Goal: Information Seeking & Learning: Learn about a topic

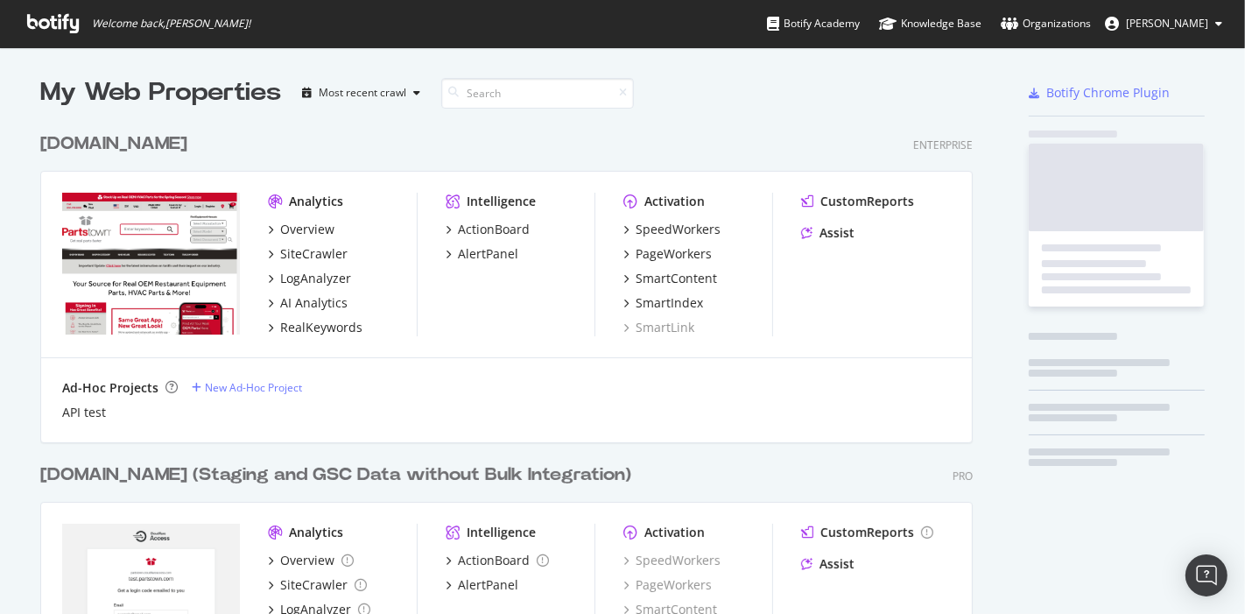
scroll to position [622, 932]
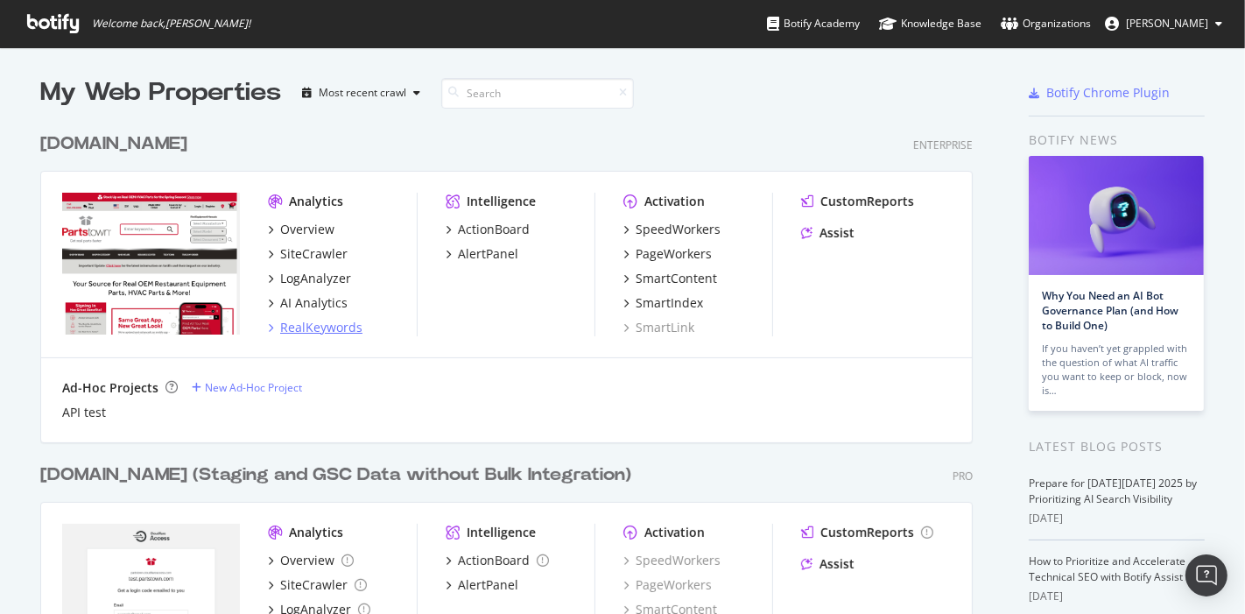
click at [330, 328] on div "RealKeywords" at bounding box center [321, 328] width 82 height 18
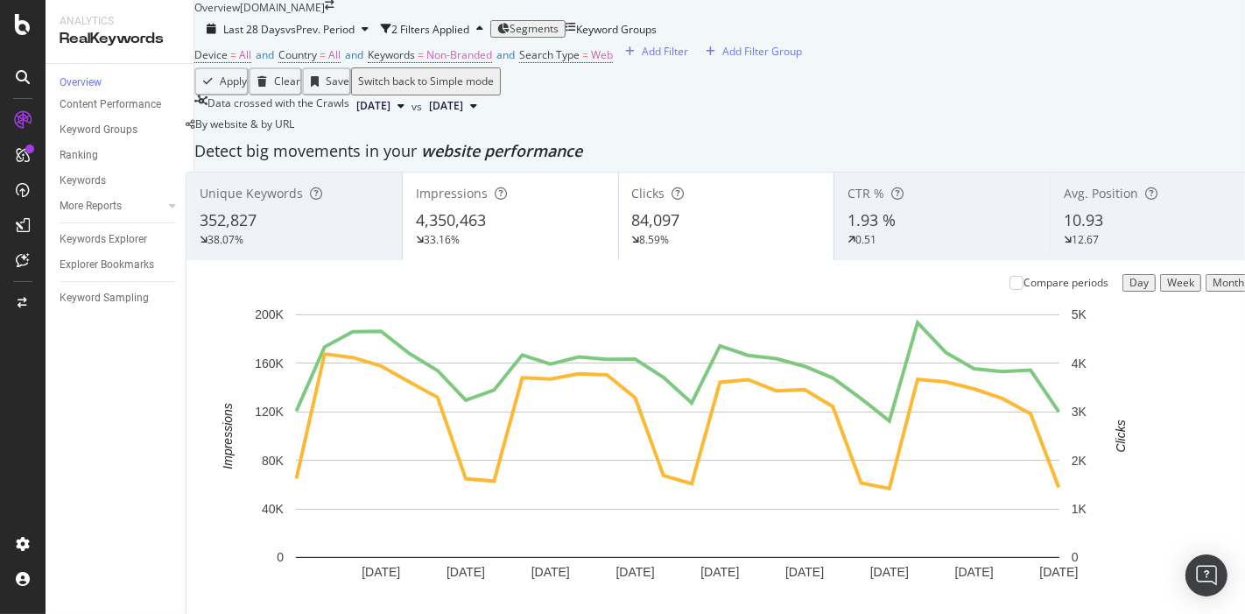
click at [559, 35] on div "Segments" at bounding box center [527, 29] width 61 height 12
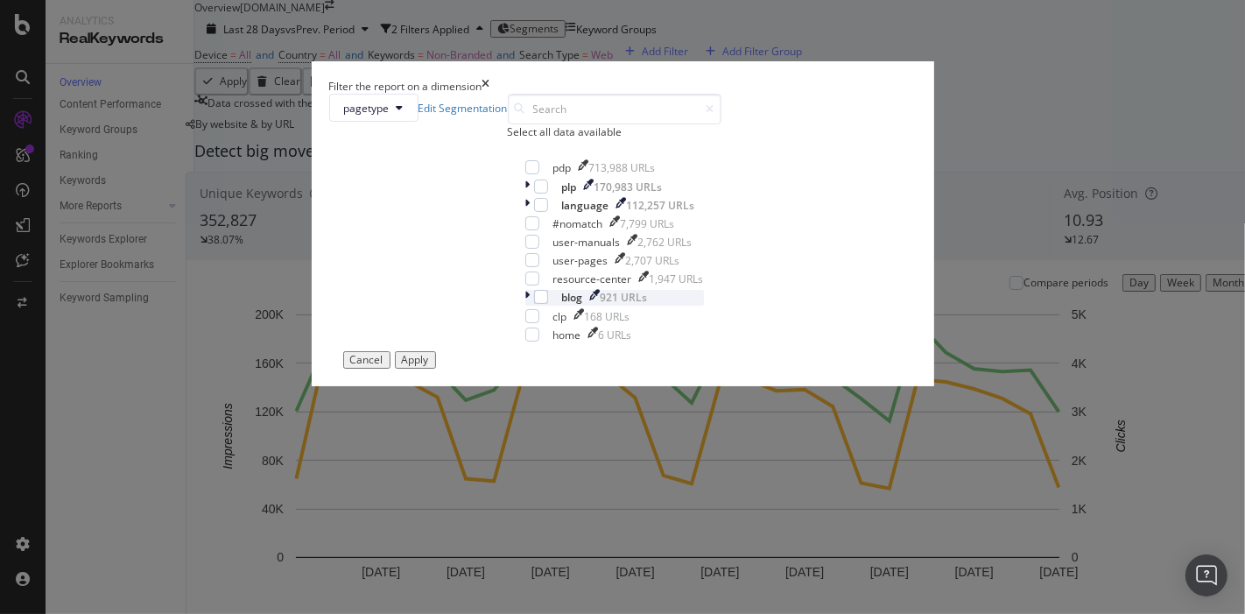
click at [525, 305] on div "blog 921 URLs" at bounding box center [614, 297] width 179 height 15
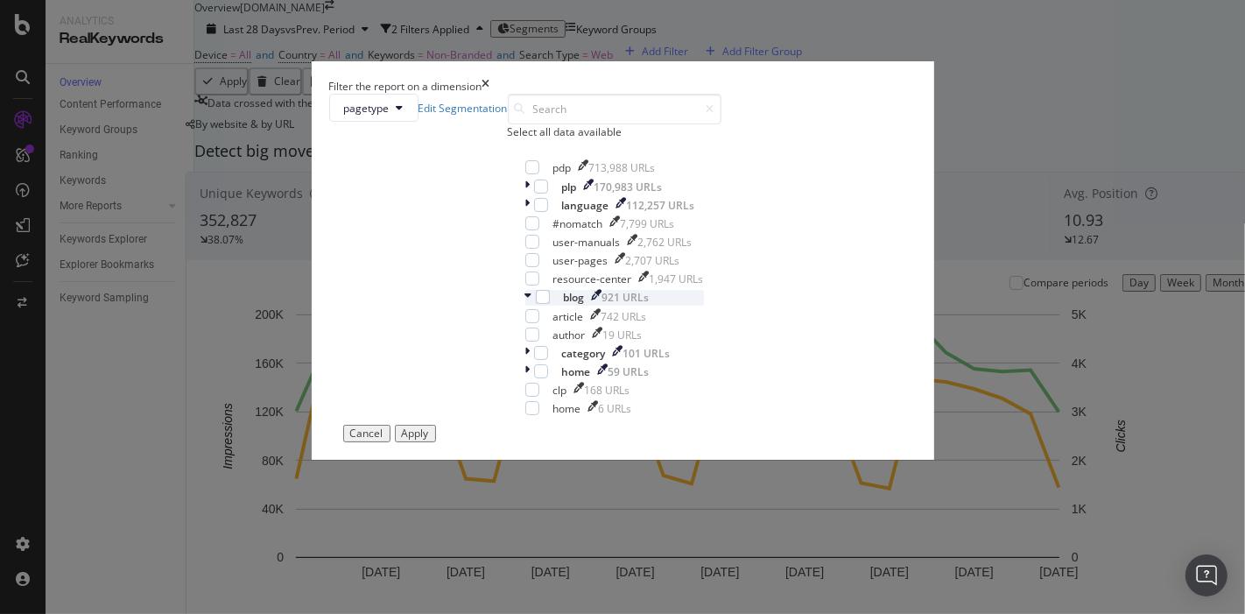
click at [525, 305] on icon "modal" at bounding box center [528, 297] width 7 height 15
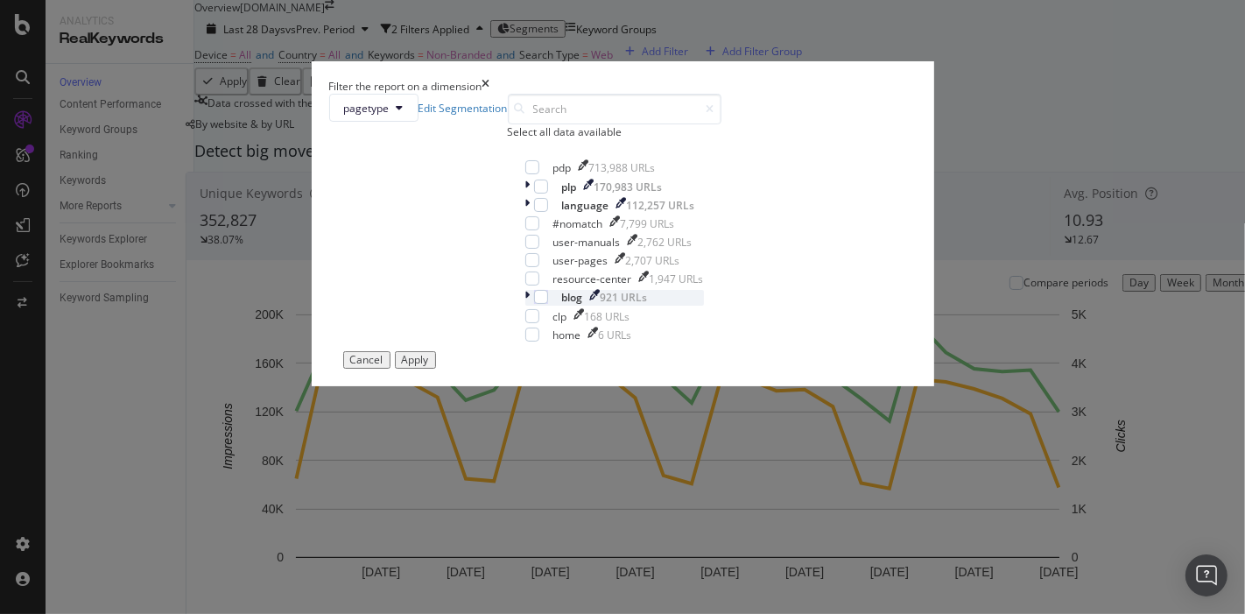
click at [525, 305] on div "blog 921 URLs" at bounding box center [614, 297] width 179 height 15
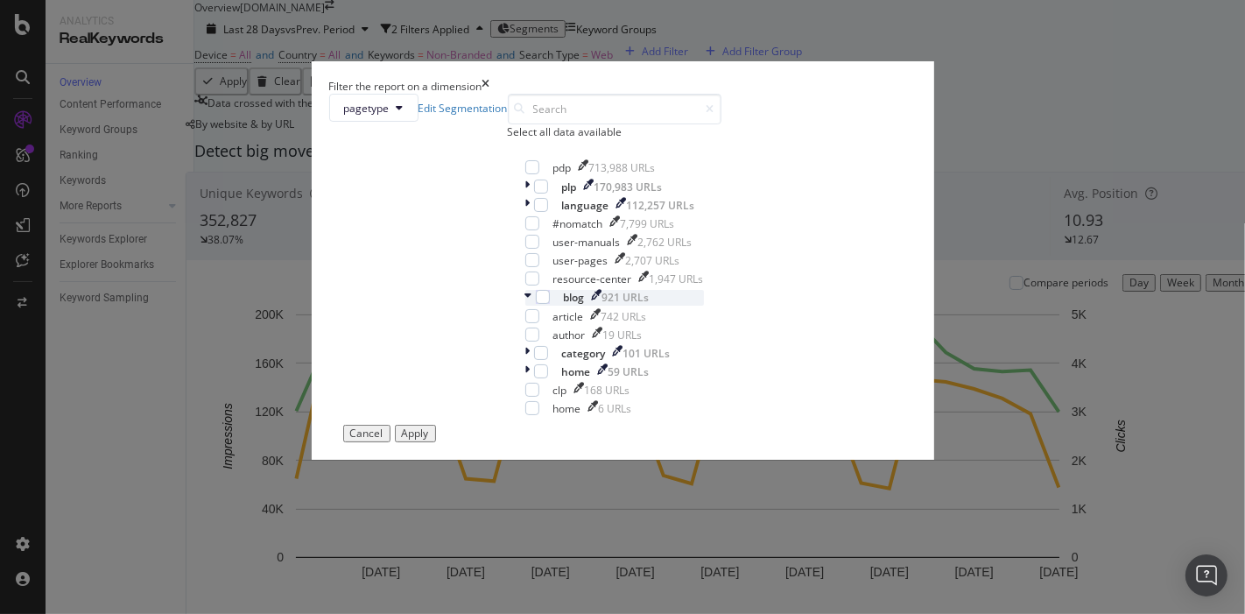
click at [525, 305] on icon "modal" at bounding box center [528, 297] width 7 height 15
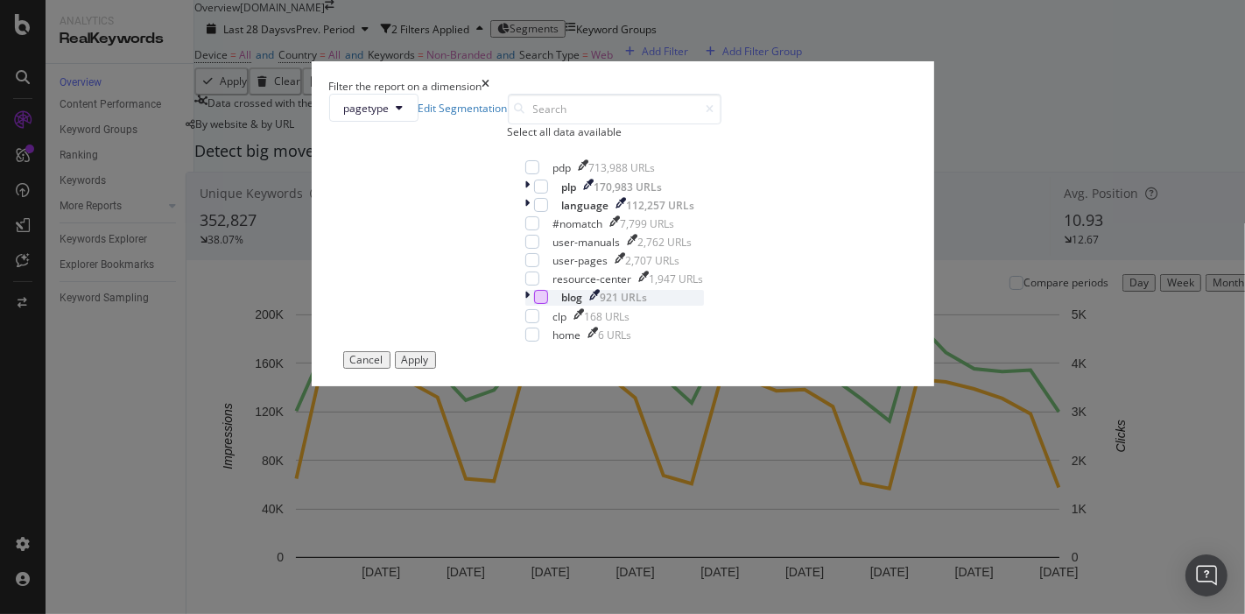
click at [534, 304] on div "modal" at bounding box center [541, 297] width 14 height 14
click at [525, 285] on div "modal" at bounding box center [532, 278] width 14 height 14
click at [436, 369] on button "Apply" at bounding box center [415, 360] width 41 height 18
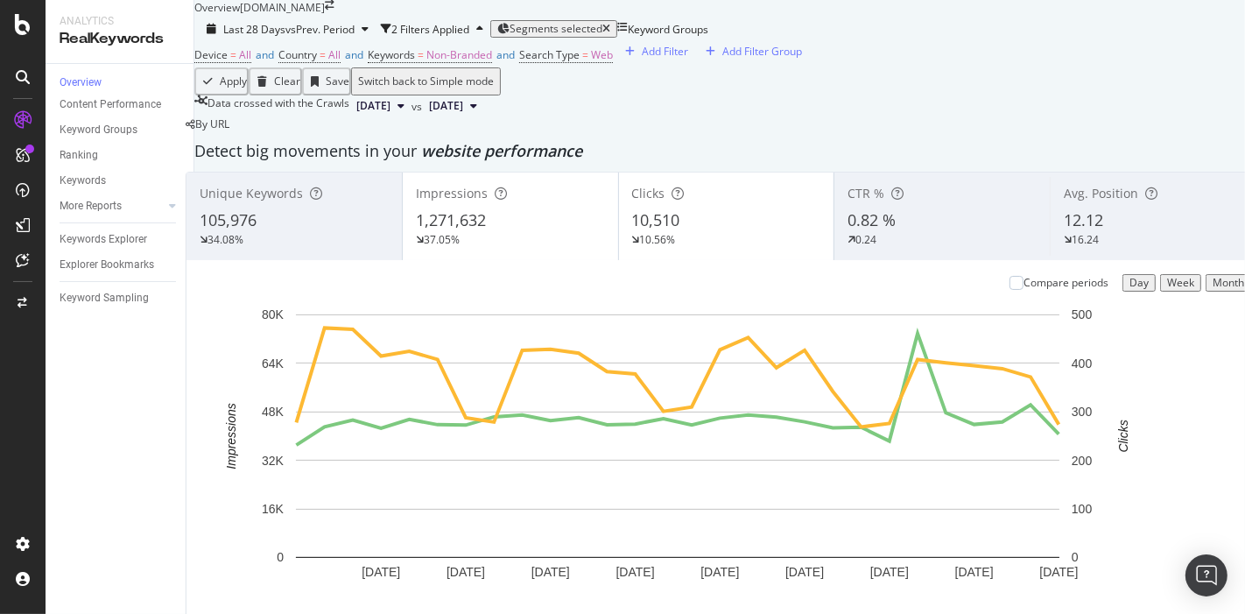
scroll to position [1988, 0]
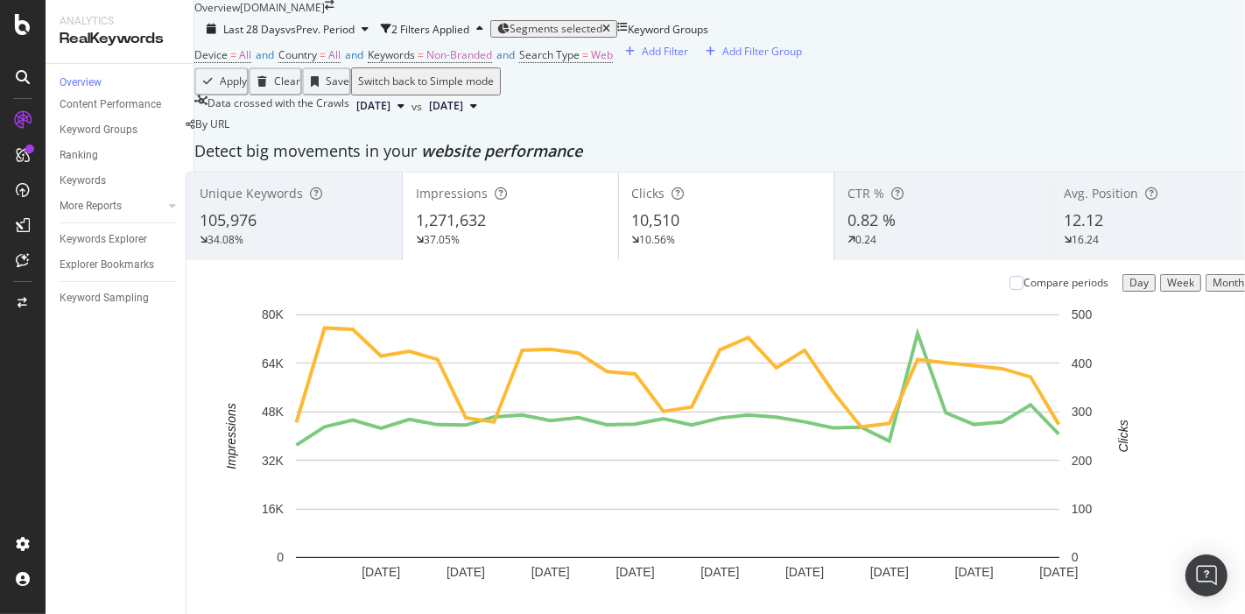
scroll to position [2166, 0]
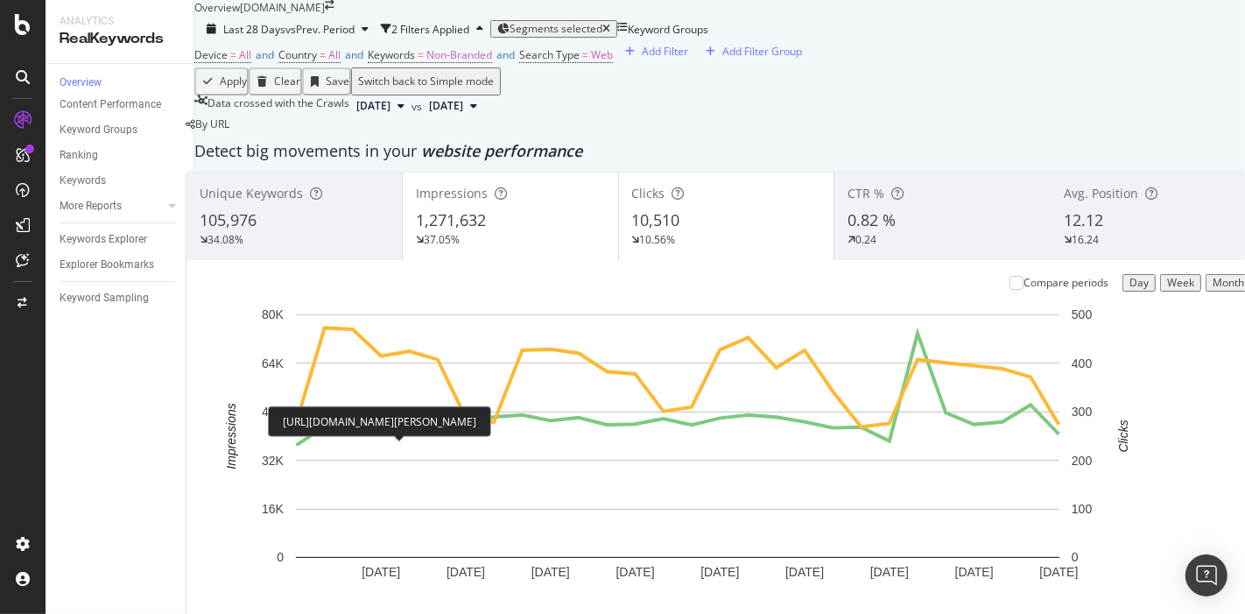
click at [449, 406] on div "[URL][DOMAIN_NAME][PERSON_NAME]" at bounding box center [379, 421] width 223 height 31
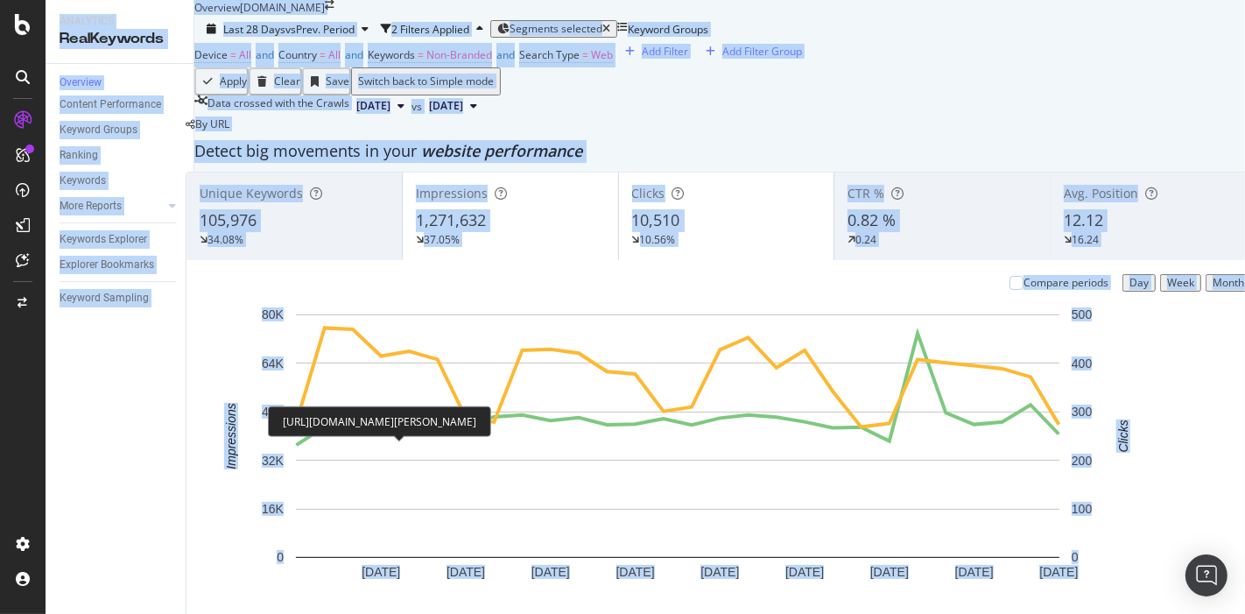
click at [449, 406] on div "[URL][DOMAIN_NAME][PERSON_NAME]" at bounding box center [379, 421] width 223 height 31
copy div "Analytics RealKeywords Overview Content Performance Keyword Groups Ranking Keyw…"
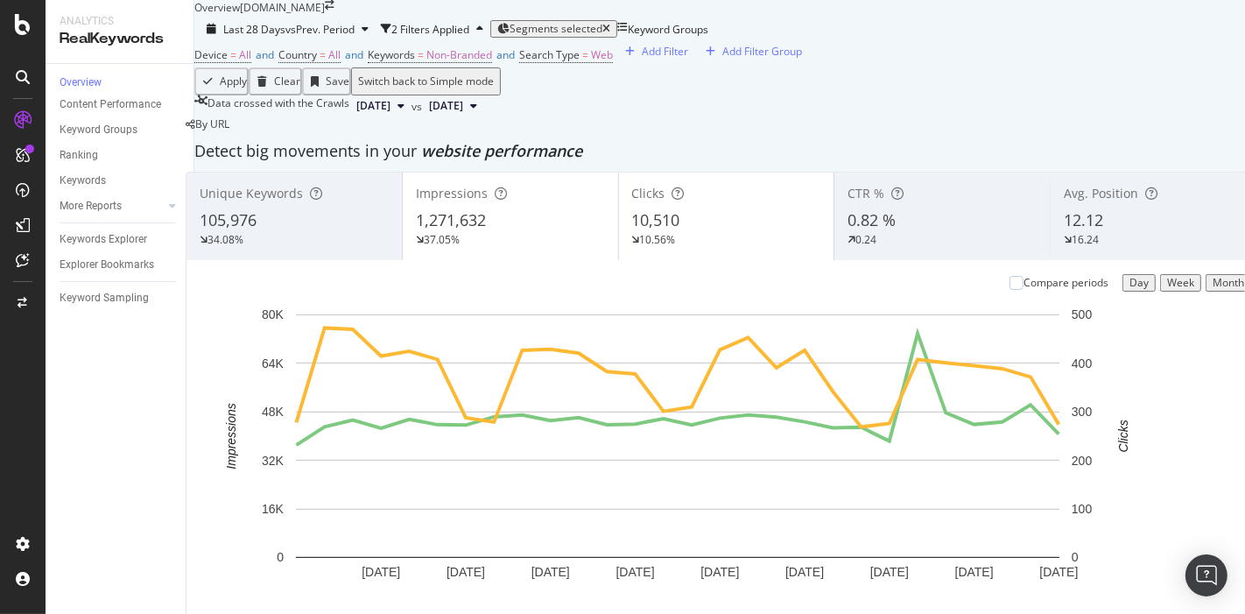
click at [409, 419] on div "[URL][DOMAIN_NAME]" at bounding box center [338, 421] width 141 height 31
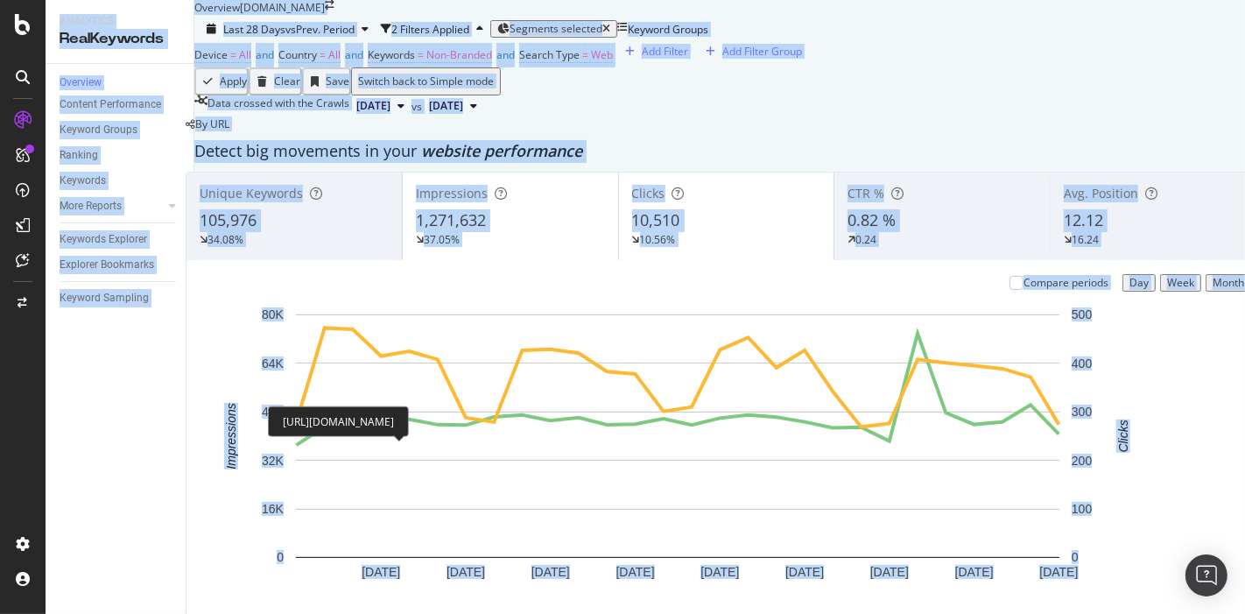
click at [409, 419] on div "[URL][DOMAIN_NAME]" at bounding box center [338, 421] width 141 height 31
copy div "Analytics RealKeywords Overview Content Performance Keyword Groups Ranking Keyw…"
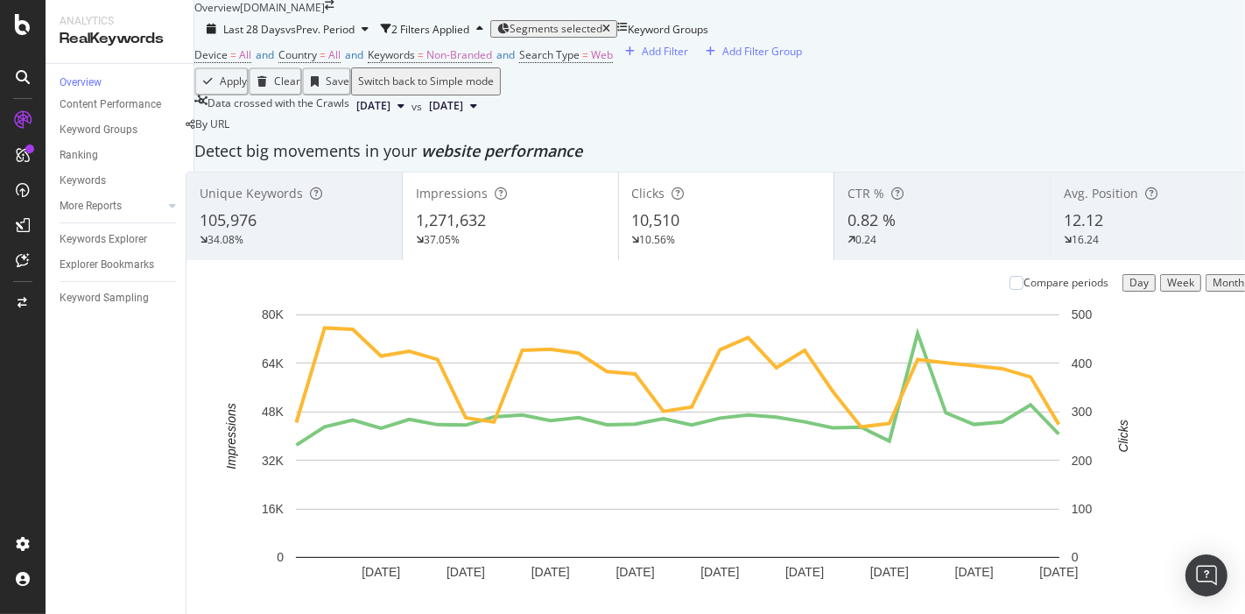
click at [409, 372] on div "[URL][DOMAIN_NAME]" at bounding box center [338, 376] width 141 height 31
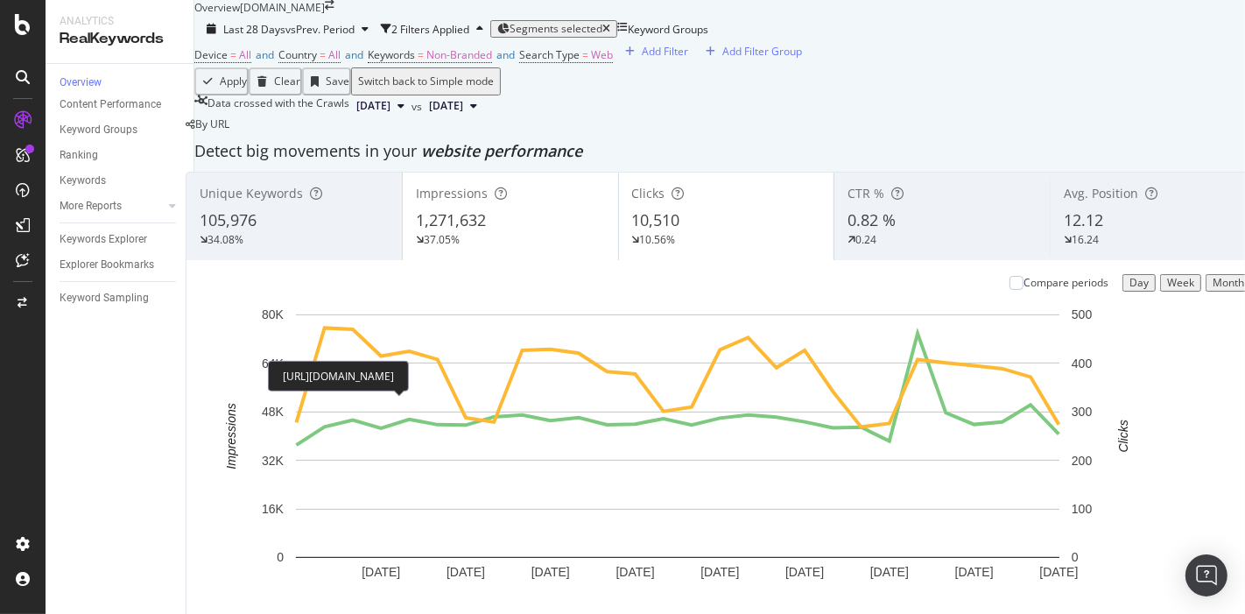
click at [409, 372] on div "[URL][DOMAIN_NAME]" at bounding box center [338, 376] width 141 height 31
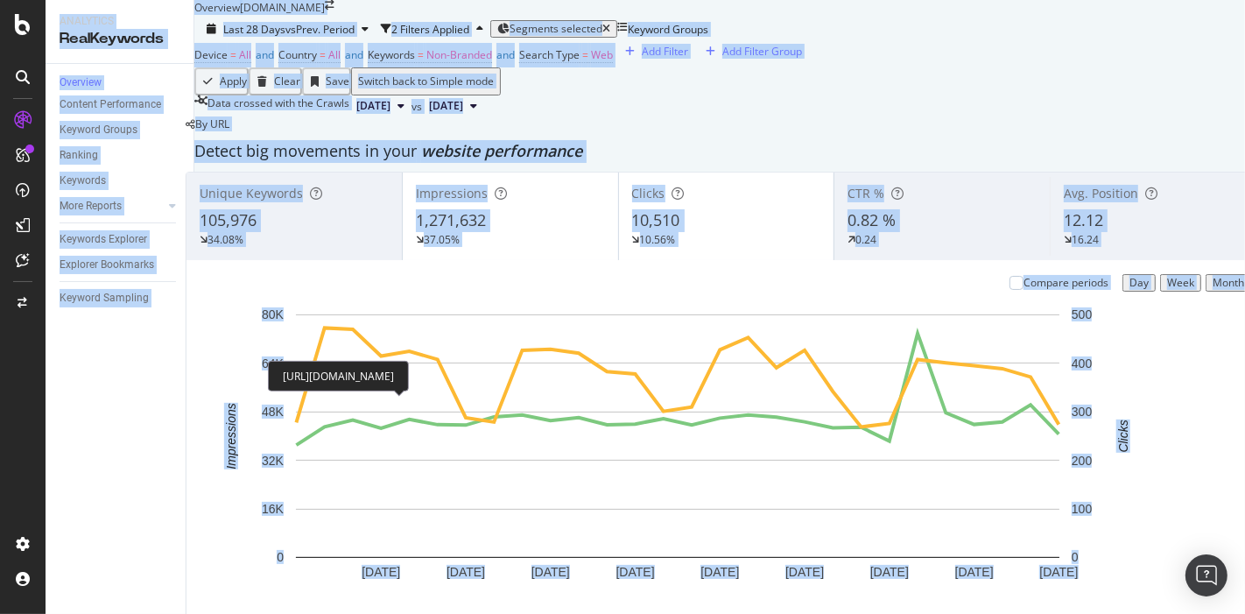
click at [409, 372] on div "[URL][DOMAIN_NAME]" at bounding box center [338, 376] width 141 height 31
copy div "Analytics RealKeywords Overview Content Performance Keyword Groups Ranking Keyw…"
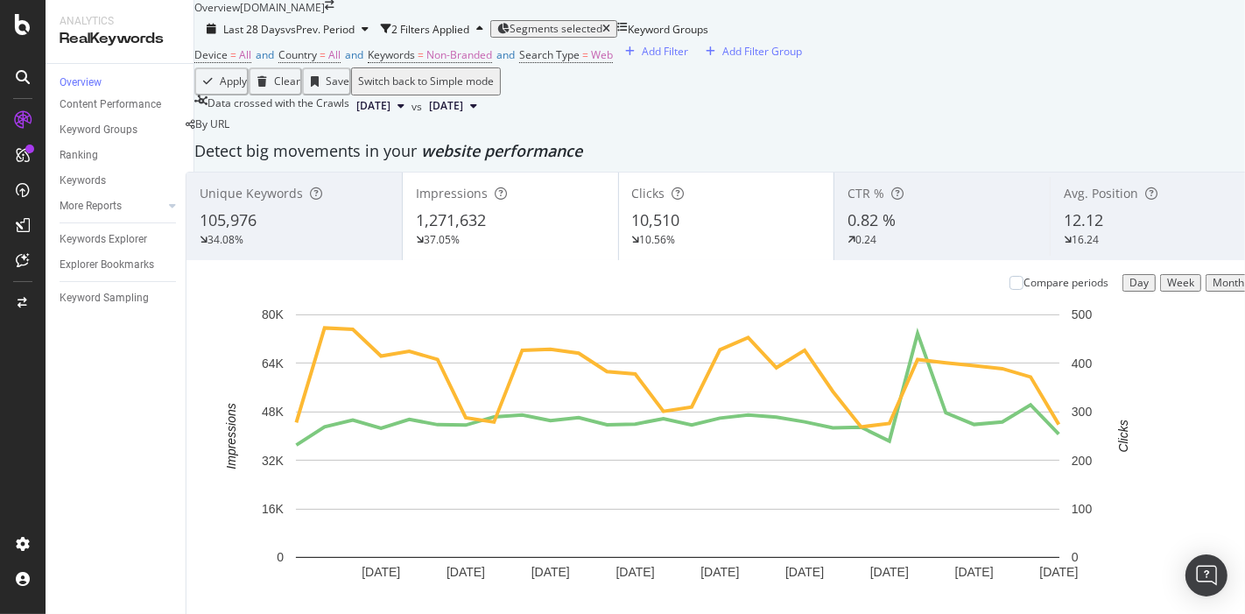
click at [409, 282] on div "[URL][DOMAIN_NAME]" at bounding box center [338, 285] width 141 height 31
click at [409, 270] on div "[URL][DOMAIN_NAME]" at bounding box center [338, 285] width 141 height 31
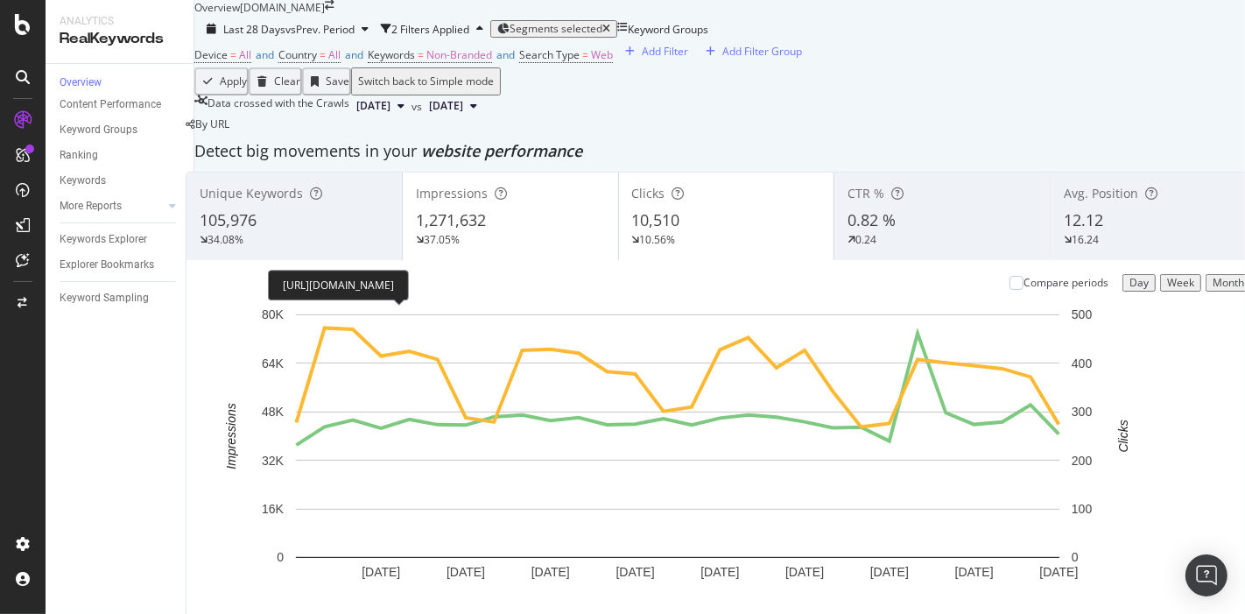
click at [409, 270] on div "[URL][DOMAIN_NAME]" at bounding box center [338, 285] width 141 height 31
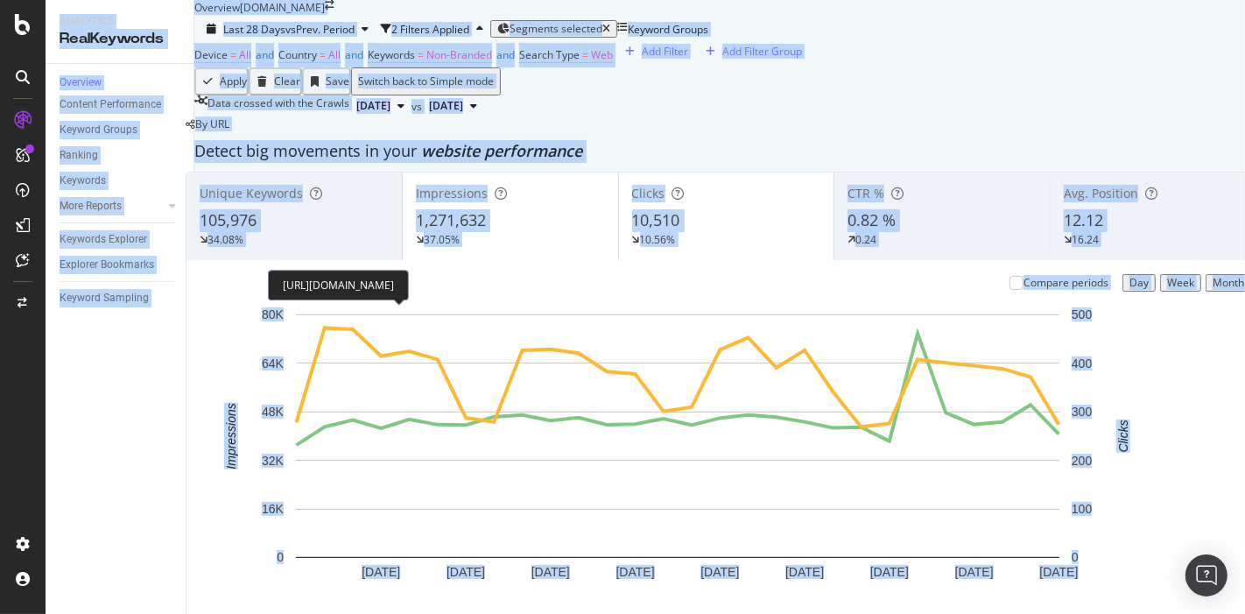
click at [409, 270] on div "[URL][DOMAIN_NAME]" at bounding box center [338, 285] width 141 height 31
copy div "Analytics RealKeywords Overview Content Performance Keyword Groups Ranking Keyw…"
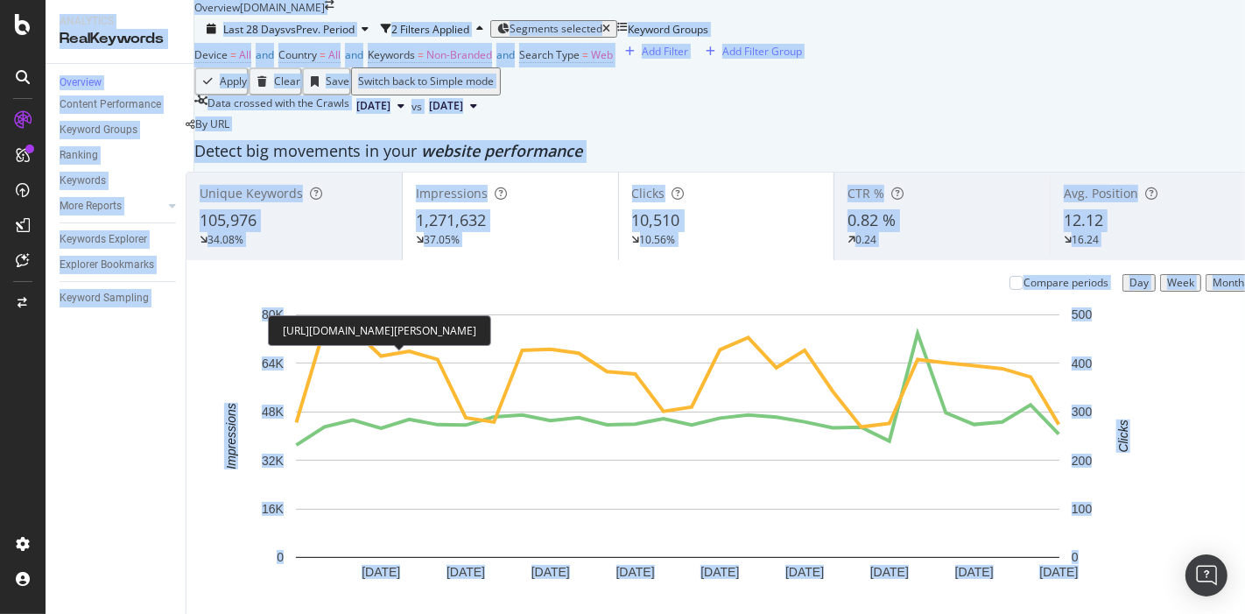
click at [354, 316] on div "[URL][DOMAIN_NAME][PERSON_NAME]" at bounding box center [379, 330] width 223 height 31
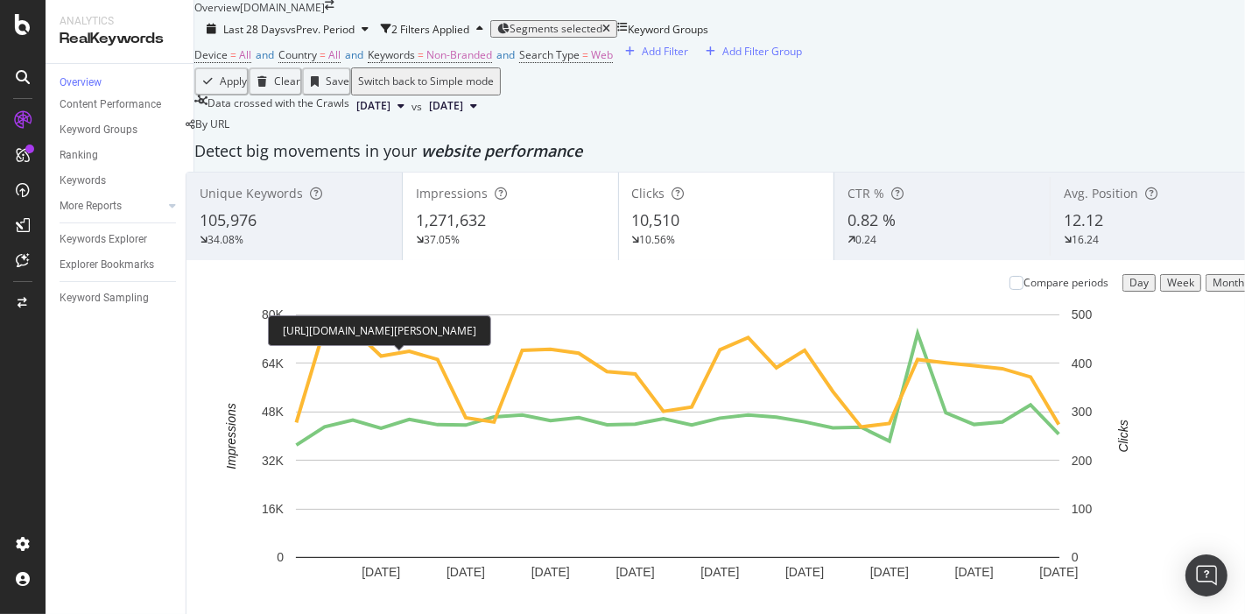
click at [354, 316] on div "[URL][DOMAIN_NAME][PERSON_NAME]" at bounding box center [379, 330] width 223 height 31
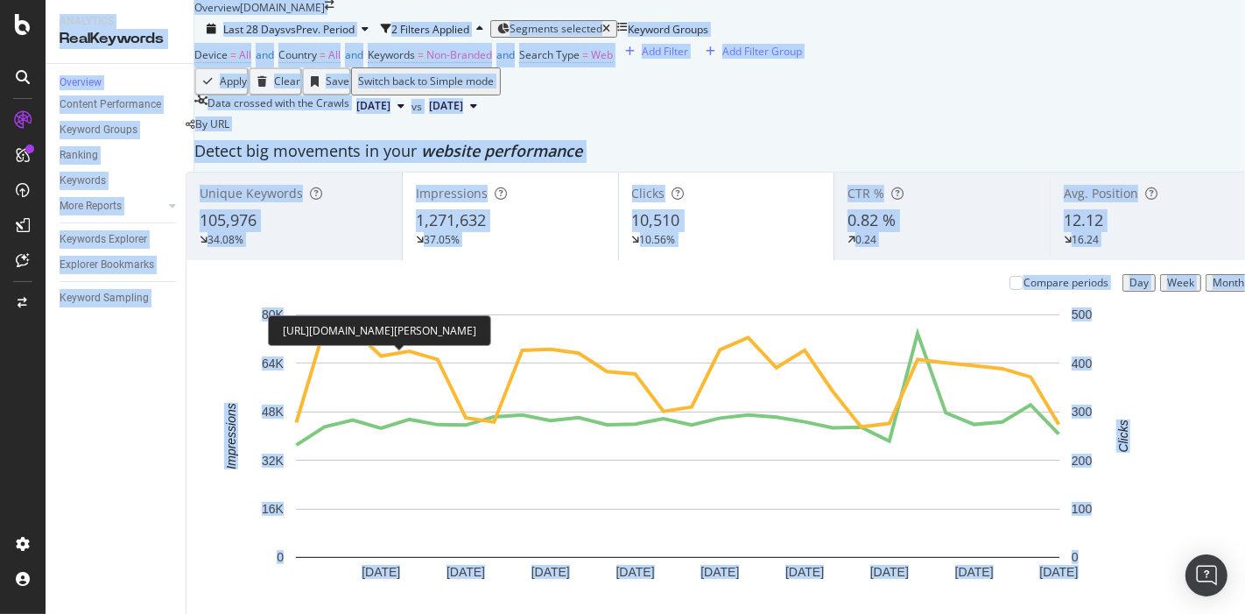
click at [354, 316] on div "[URL][DOMAIN_NAME][PERSON_NAME]" at bounding box center [379, 330] width 223 height 31
